Goal: Find specific page/section: Find specific page/section

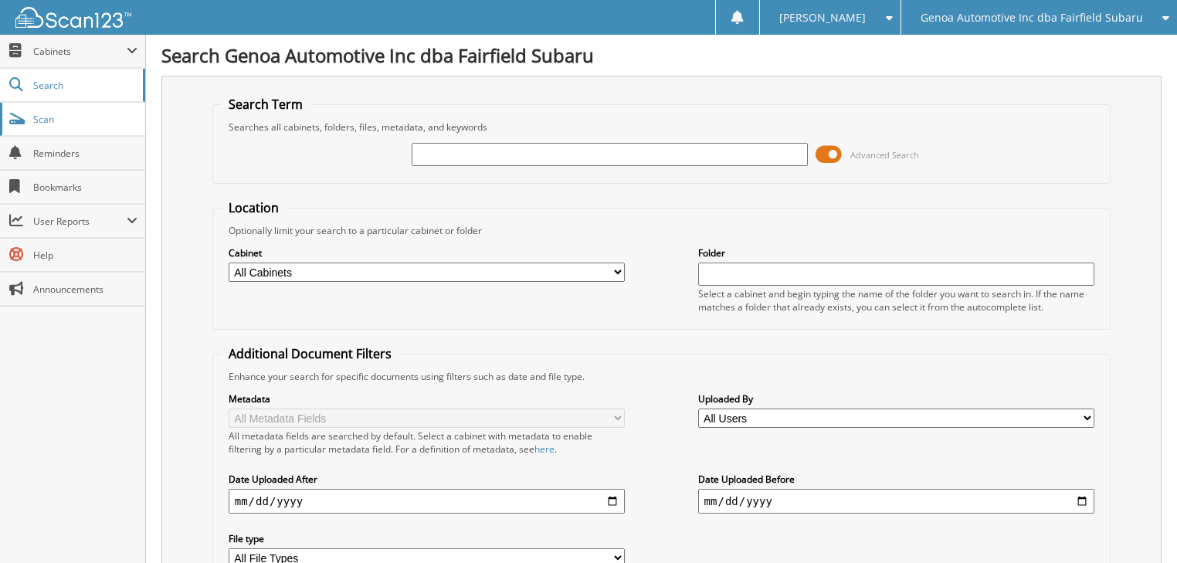
click at [63, 118] on span "Scan" at bounding box center [85, 119] width 104 height 13
click at [449, 150] on input "text" at bounding box center [610, 154] width 397 height 23
type input "timecards"
click at [448, 274] on select "All Cabinets ACCOUNTS PAYABLE ACCOUNTS RECEIVABLE BANK DEPOSITS CAR DEALS CASH …" at bounding box center [427, 272] width 397 height 19
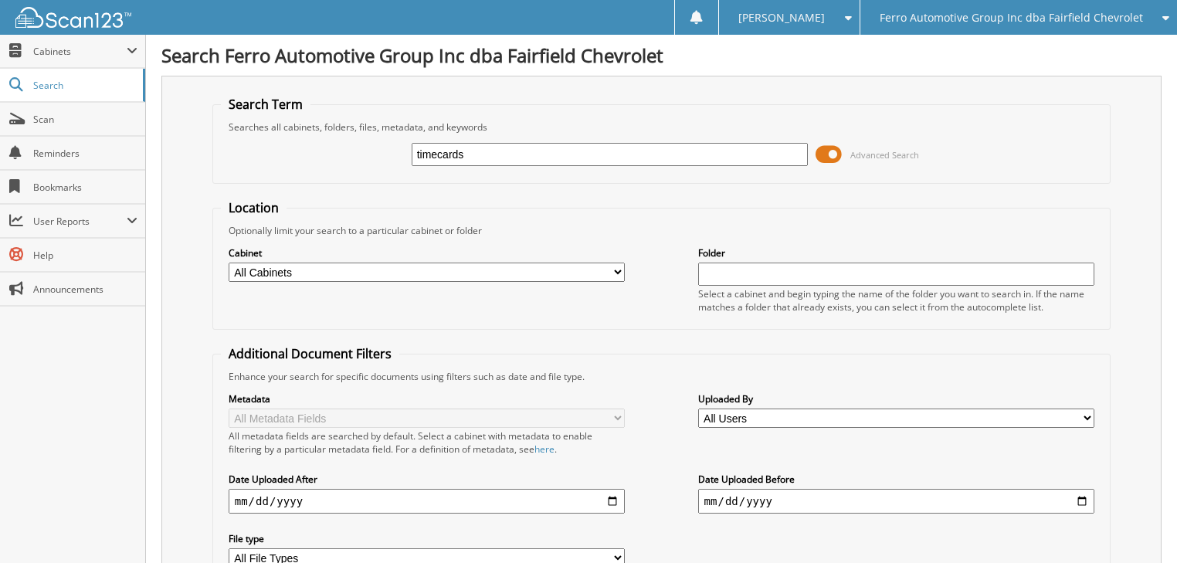
select select "18917"
click at [229, 263] on select "All Cabinets ACCOUNTS PAYABLE ACCOUNTS RECEIVABLE BANK DEPOSITS CAR DEALS CASH …" at bounding box center [427, 272] width 397 height 19
click at [59, 76] on link "Search" at bounding box center [72, 85] width 145 height 33
